Goal: Navigation & Orientation: Find specific page/section

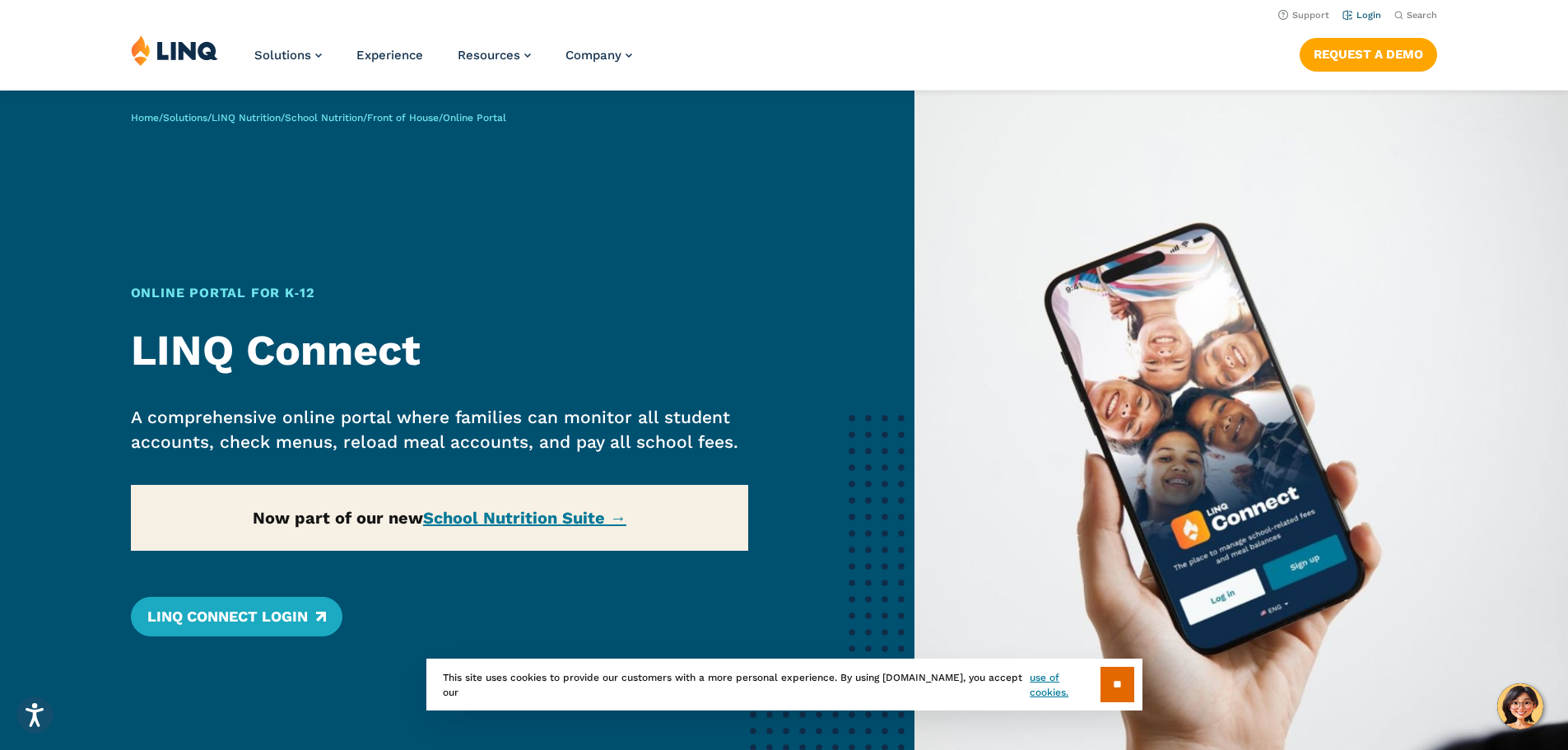
click at [1360, 13] on link "Login" at bounding box center [1361, 15] width 38 height 11
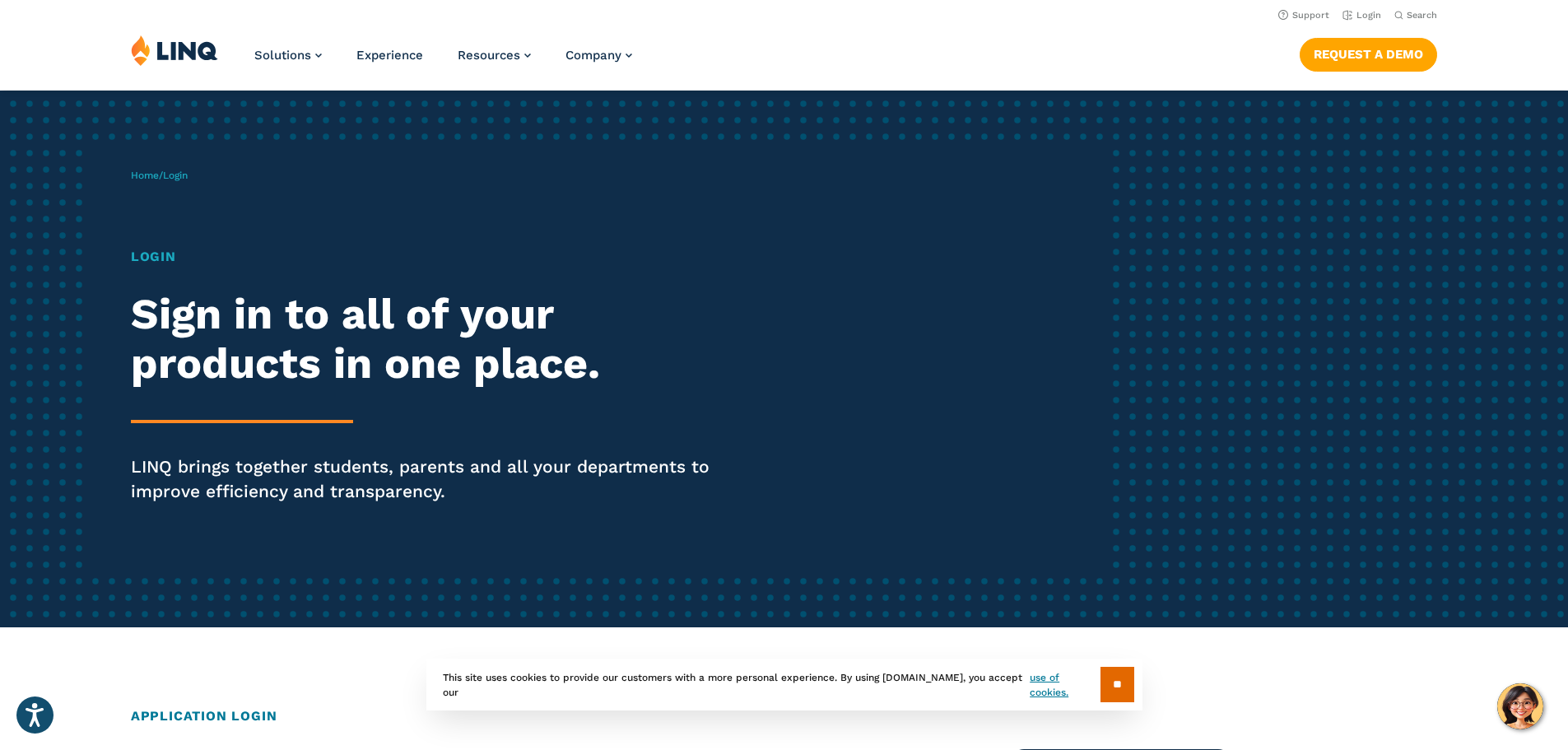
click at [166, 208] on div "Home / Login Login Sign in to all of your products in one place. LINQ brings to…" at bounding box center [620, 358] width 980 height 421
click at [155, 260] on h1 "Login" at bounding box center [432, 256] width 604 height 20
drag, startPoint x: 179, startPoint y: 177, endPoint x: 227, endPoint y: 313, distance: 144.2
click at [224, 309] on div "Home / Login Login Sign in to all of your products in one place. LINQ brings to…" at bounding box center [620, 358] width 980 height 421
click at [508, 464] on p "LINQ brings together students, parents and all your departments to improve effi…" at bounding box center [432, 479] width 604 height 50
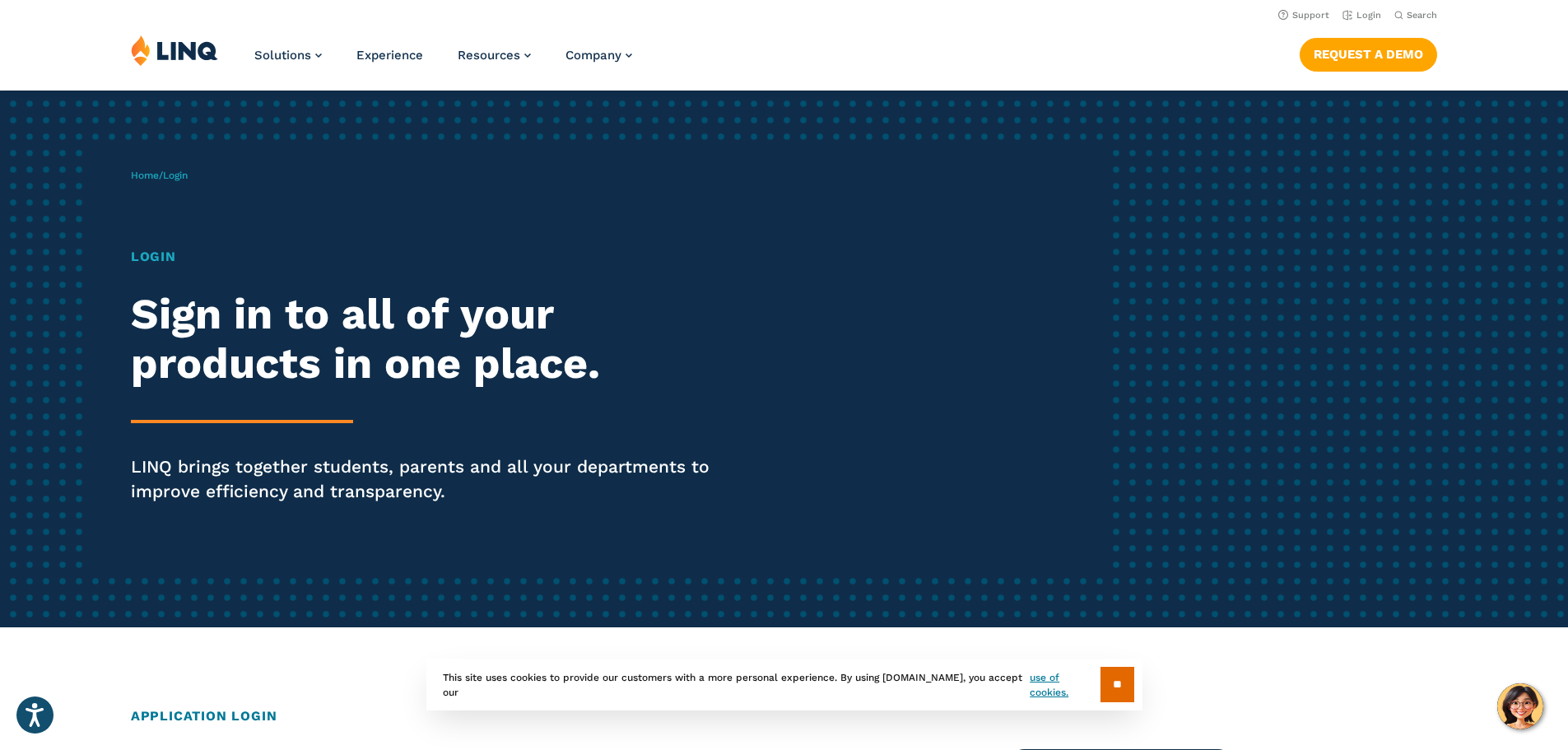
click at [260, 325] on h2 "Sign in to all of your products in one place." at bounding box center [432, 339] width 604 height 99
click at [160, 172] on span "Home / Login" at bounding box center [159, 174] width 56 height 11
click at [191, 221] on div "Home / Login Login Sign in to all of your products in one place. LINQ brings to…" at bounding box center [620, 358] width 980 height 421
drag, startPoint x: 237, startPoint y: 268, endPoint x: 300, endPoint y: 260, distance: 63.5
click at [275, 267] on div "Login Sign in to all of your products in one place. LINQ brings together studen…" at bounding box center [432, 398] width 604 height 303
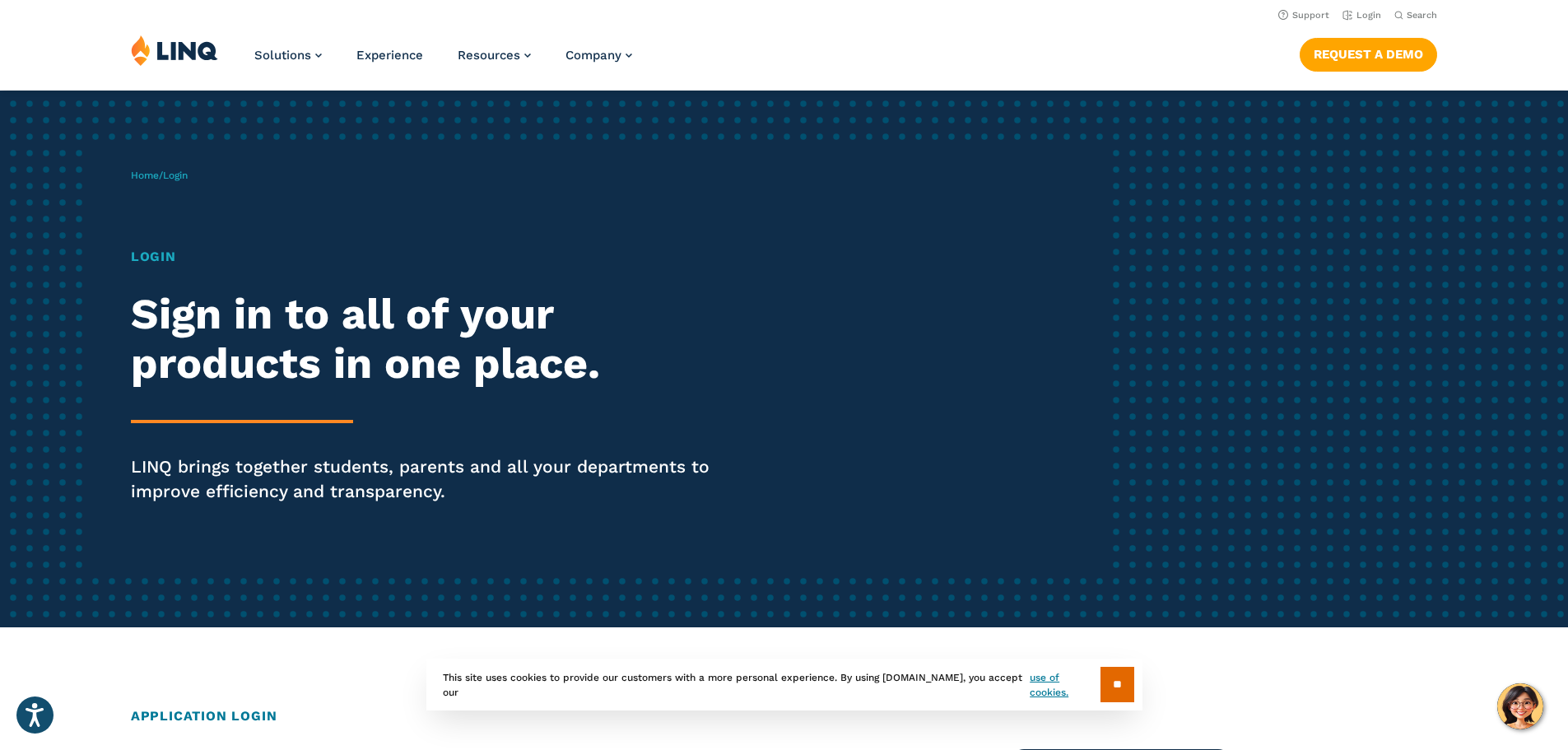
drag, startPoint x: 354, startPoint y: 218, endPoint x: 163, endPoint y: 180, distance: 194.7
click at [315, 198] on div "Home / Login Login Sign in to all of your products in one place. LINQ brings to…" at bounding box center [620, 358] width 980 height 421
click at [185, 178] on span "Login" at bounding box center [175, 174] width 25 height 11
drag, startPoint x: 162, startPoint y: 274, endPoint x: 190, endPoint y: 335, distance: 67.1
click at [165, 281] on div "Login Sign in to all of your products in one place. LINQ brings together studen…" at bounding box center [432, 398] width 604 height 303
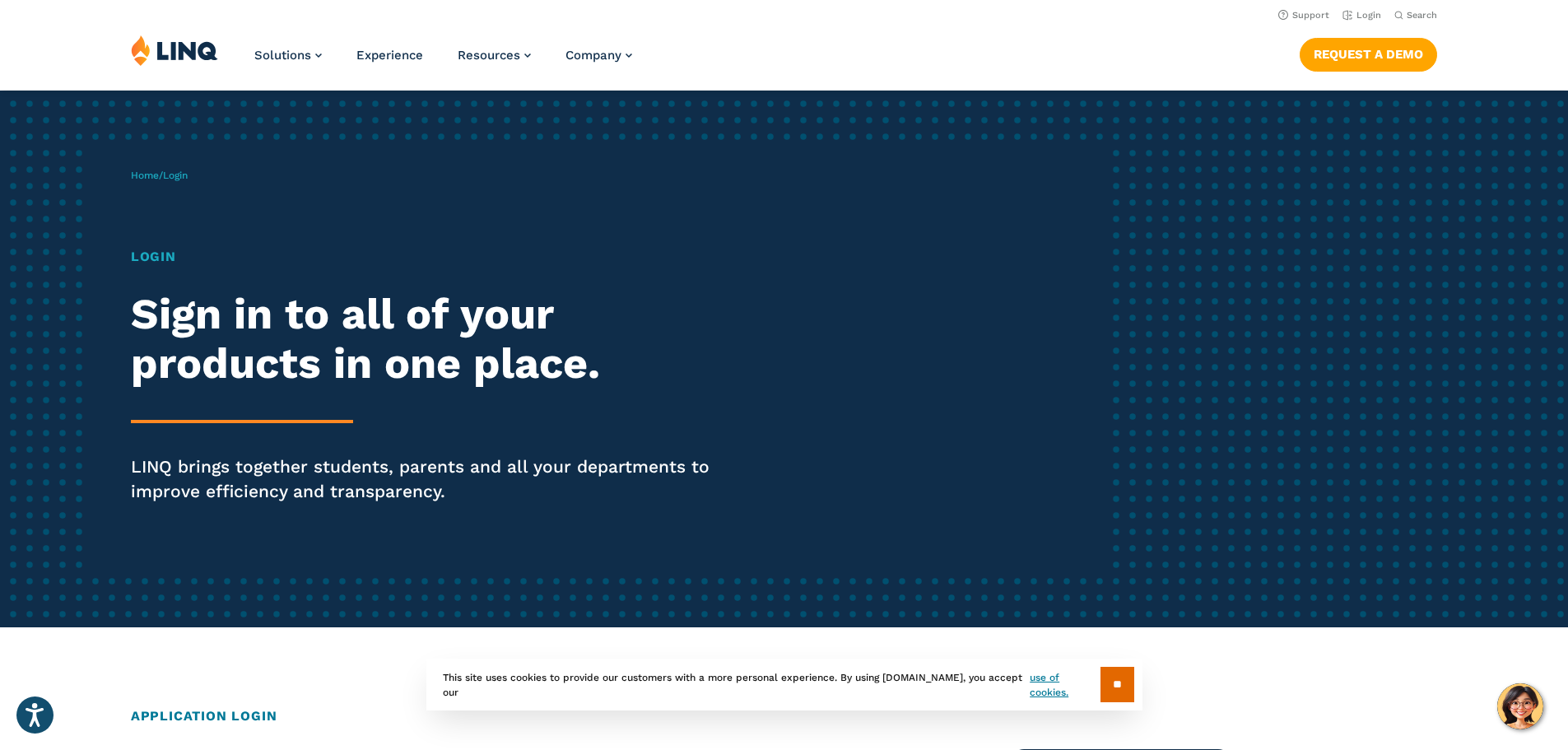
click at [226, 360] on h2 "Sign in to all of your products in one place." at bounding box center [432, 339] width 604 height 99
click at [228, 476] on p "LINQ brings together students, parents and all your departments to improve effi…" at bounding box center [432, 479] width 604 height 50
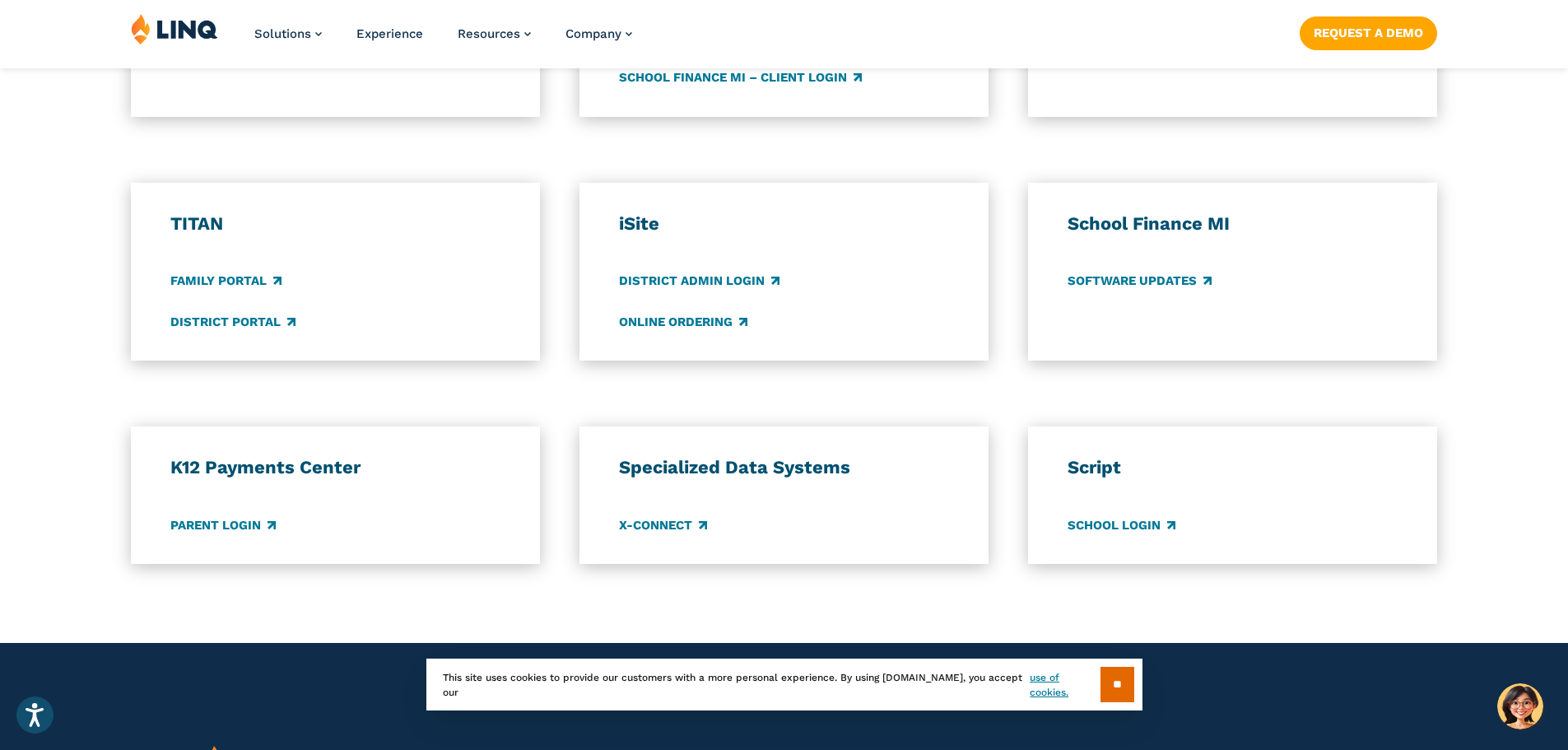
scroll to position [1399, 0]
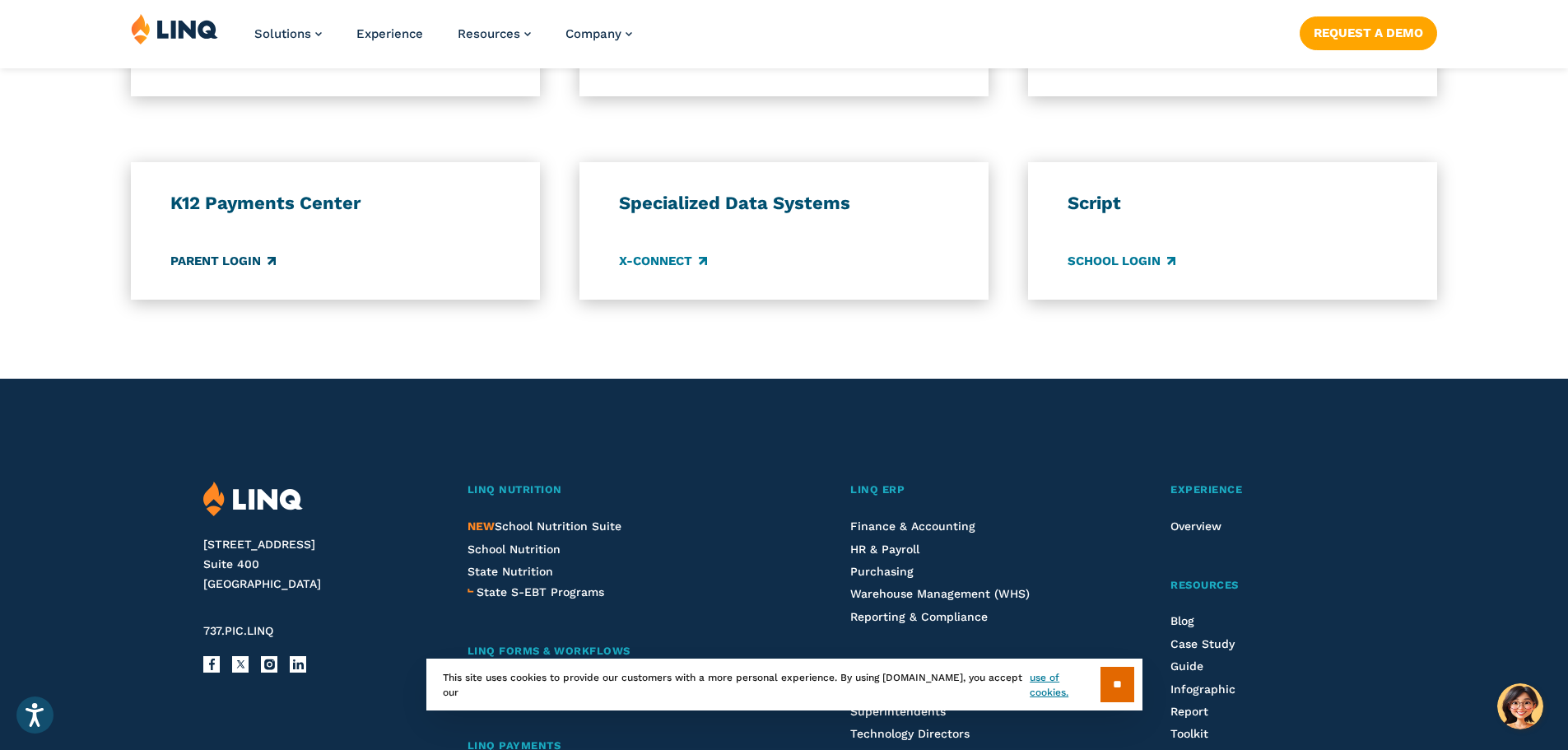
click at [236, 254] on link "Parent Login" at bounding box center [222, 261] width 105 height 18
